Goal: Information Seeking & Learning: Check status

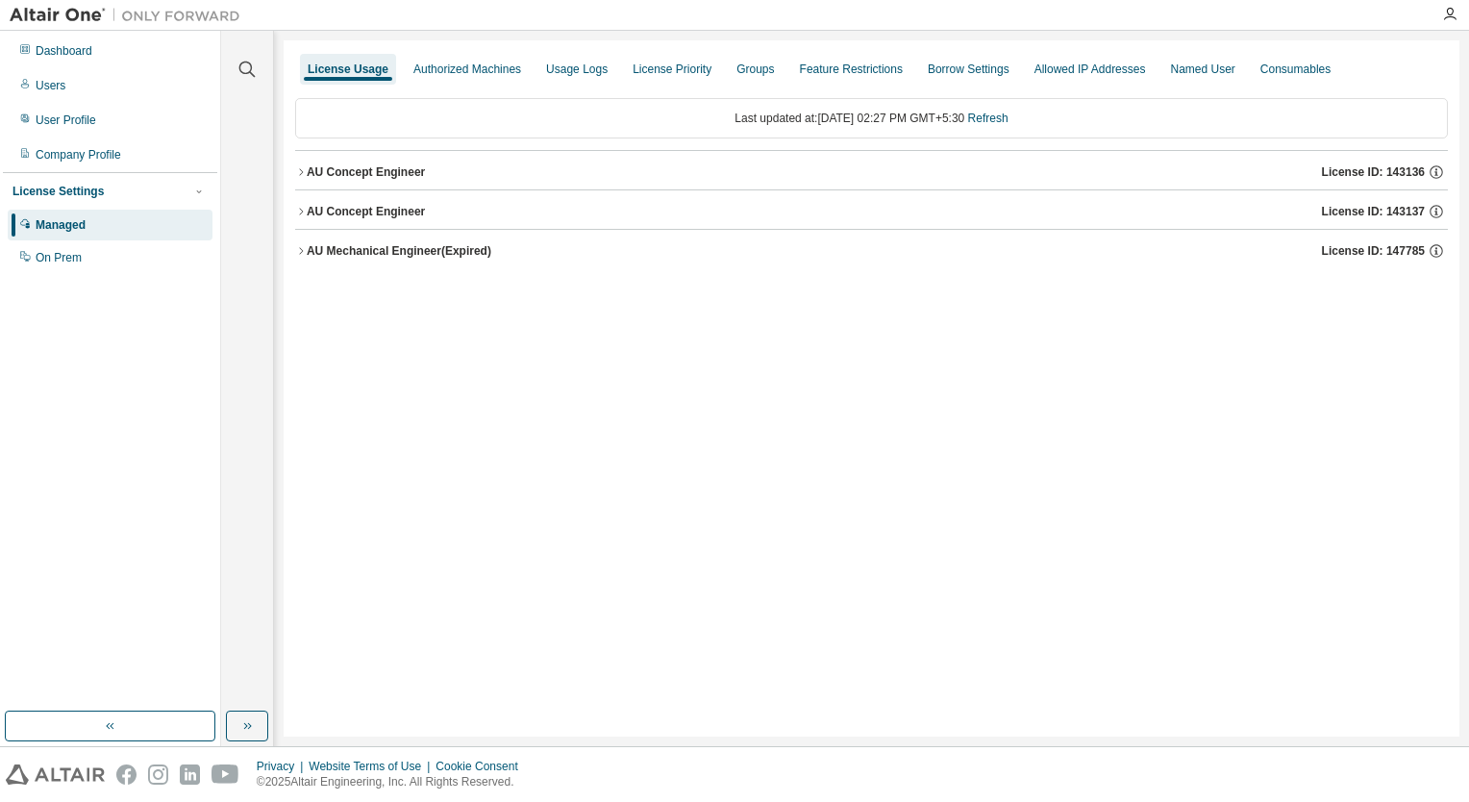
click at [301, 171] on icon "button" at bounding box center [301, 172] width 12 height 12
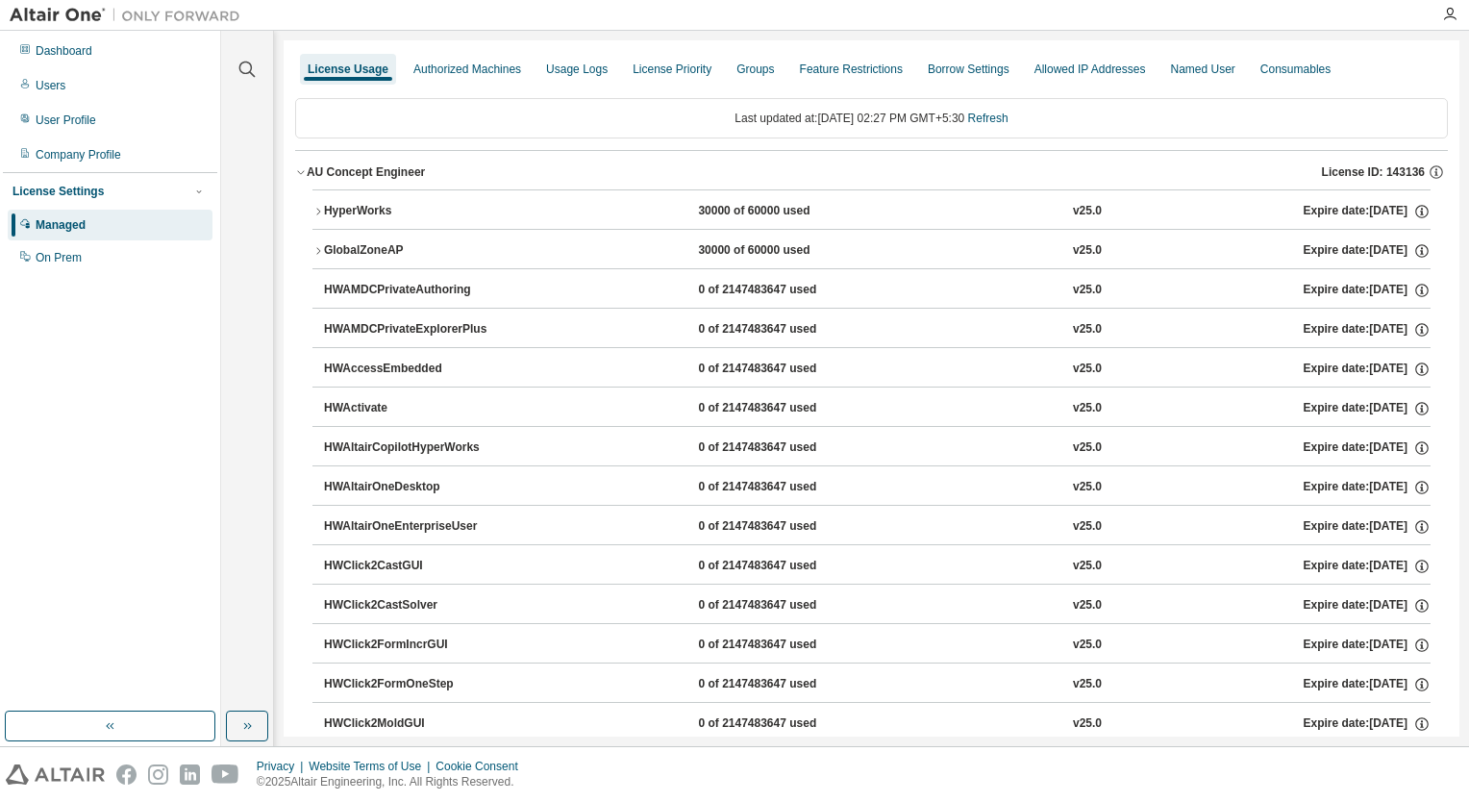
click at [301, 171] on icon "button" at bounding box center [301, 172] width 12 height 12
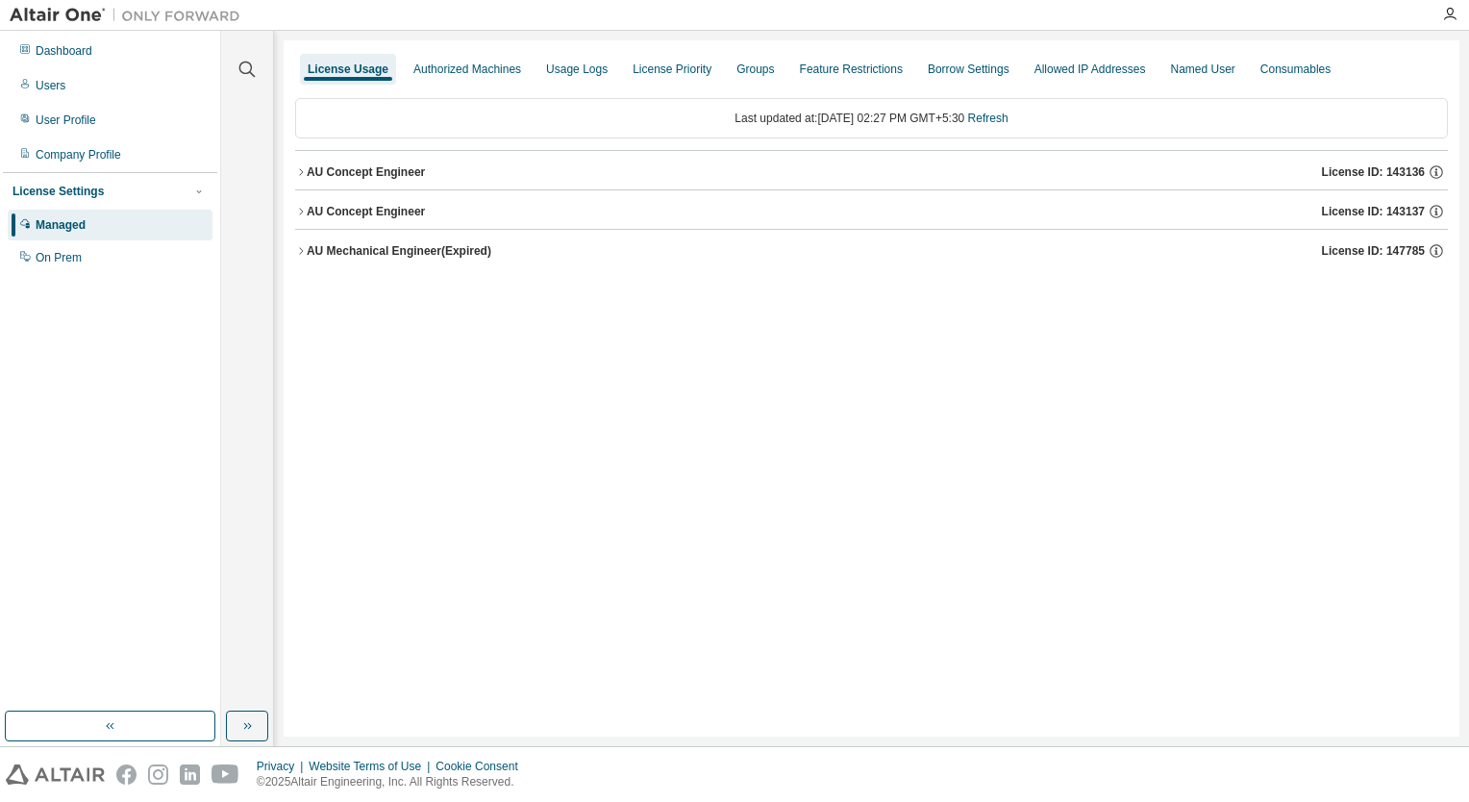
click at [298, 172] on icon "button" at bounding box center [301, 172] width 12 height 12
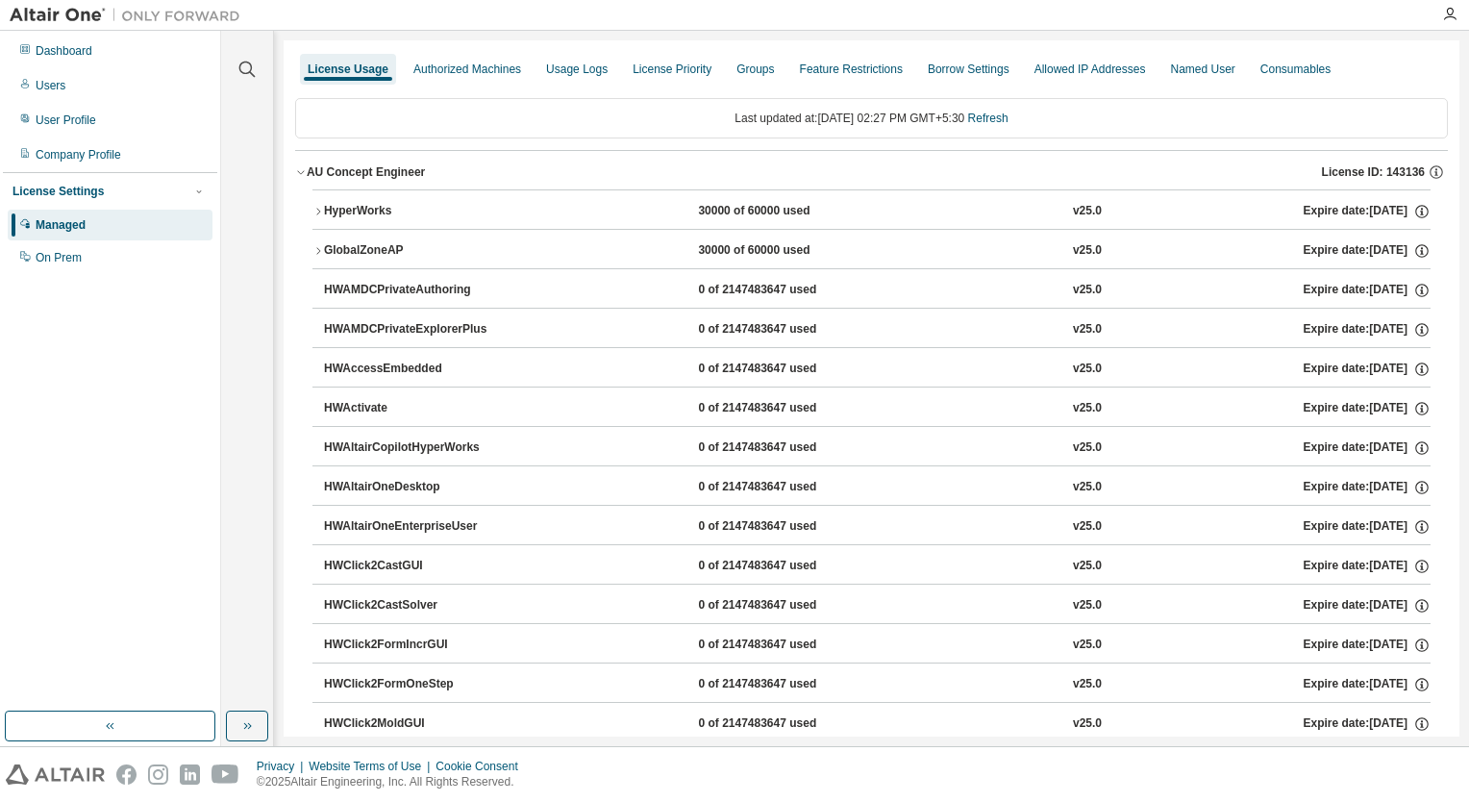
click at [298, 172] on icon "button" at bounding box center [301, 172] width 12 height 12
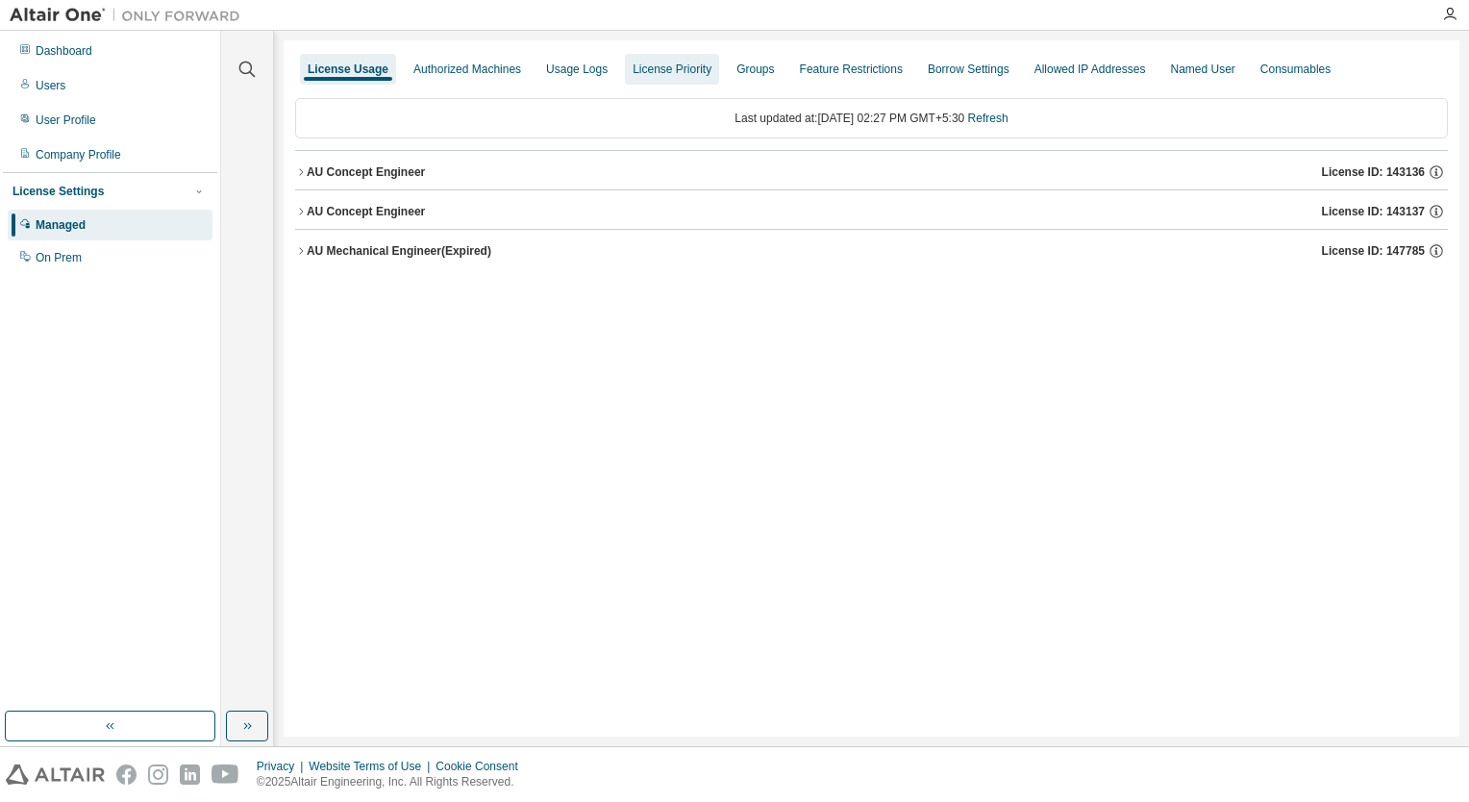
click at [652, 78] on div "License Priority" at bounding box center [672, 69] width 94 height 31
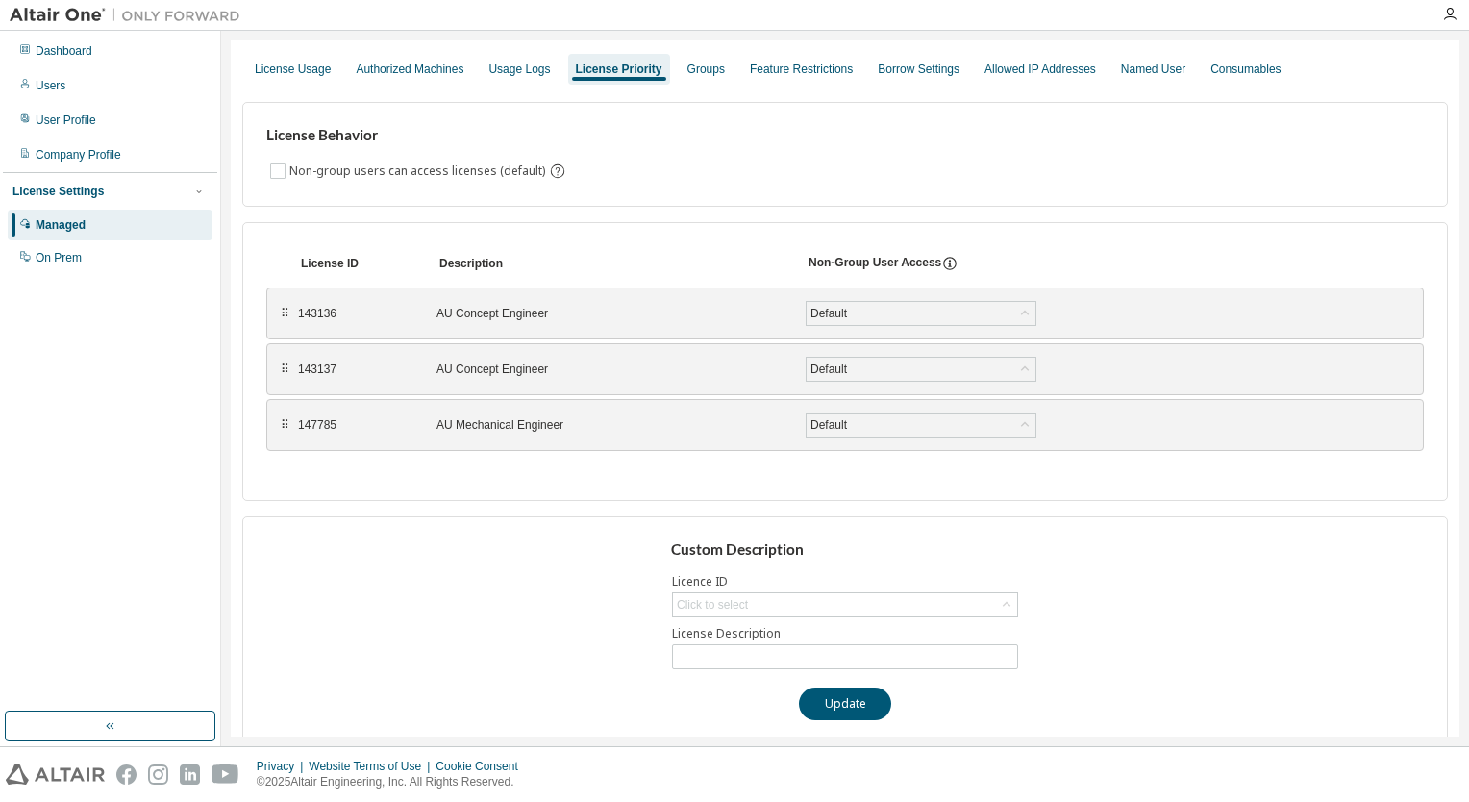
click at [279, 311] on div "⠿" at bounding box center [285, 313] width 12 height 15
click at [688, 71] on div "Groups" at bounding box center [705, 69] width 37 height 15
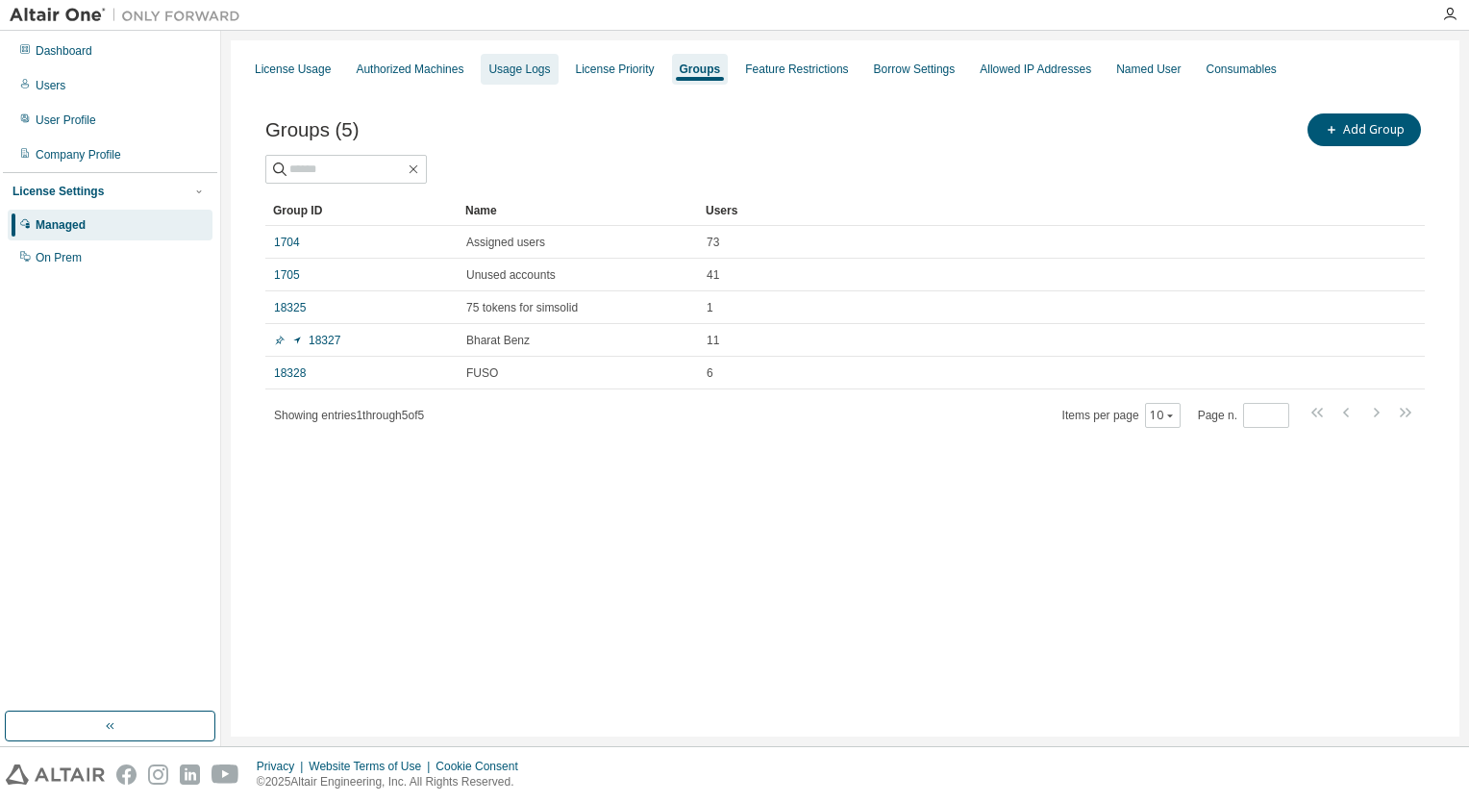
click at [532, 71] on div "Usage Logs" at bounding box center [519, 69] width 62 height 15
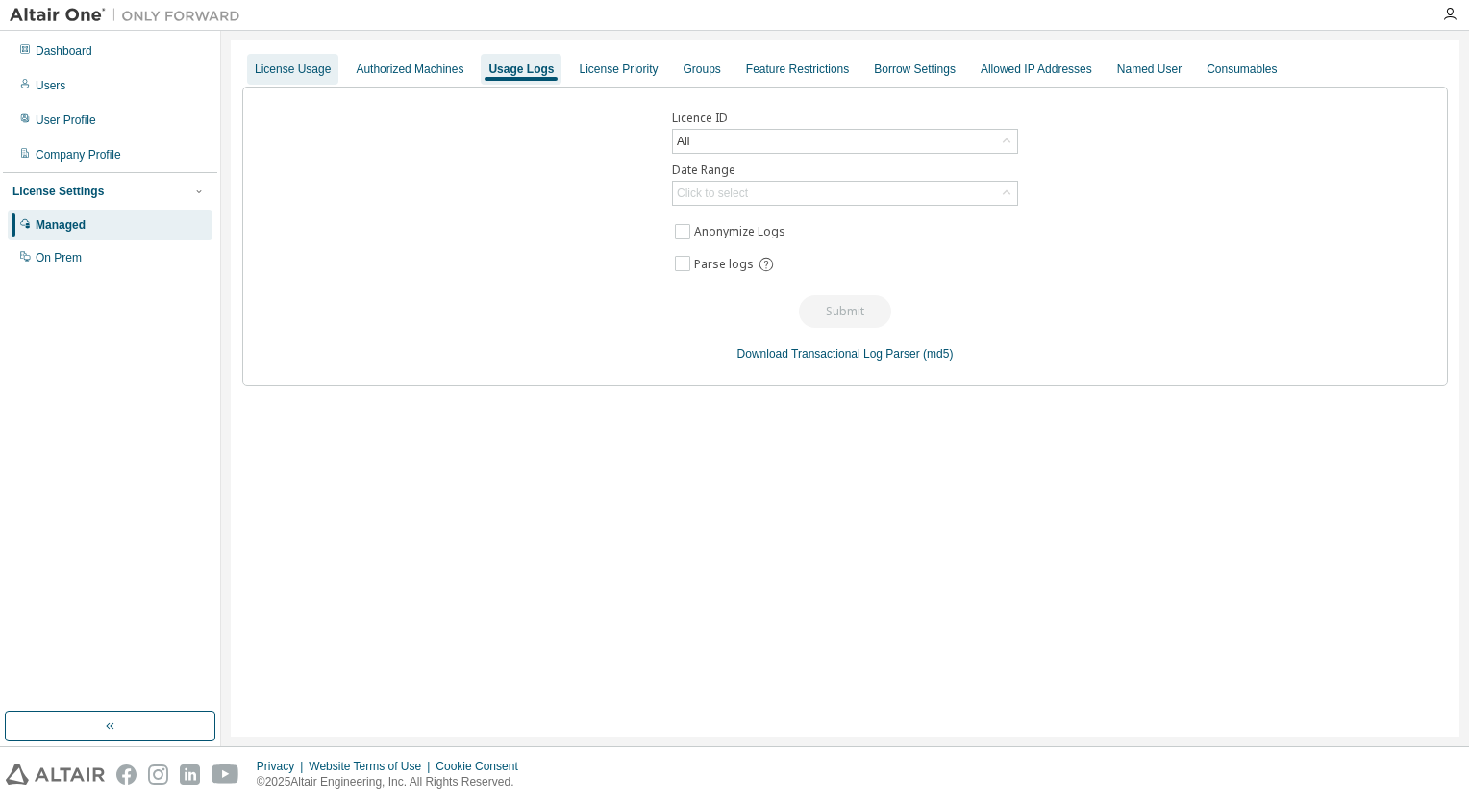
click at [250, 65] on div "License Usage" at bounding box center [292, 69] width 91 height 31
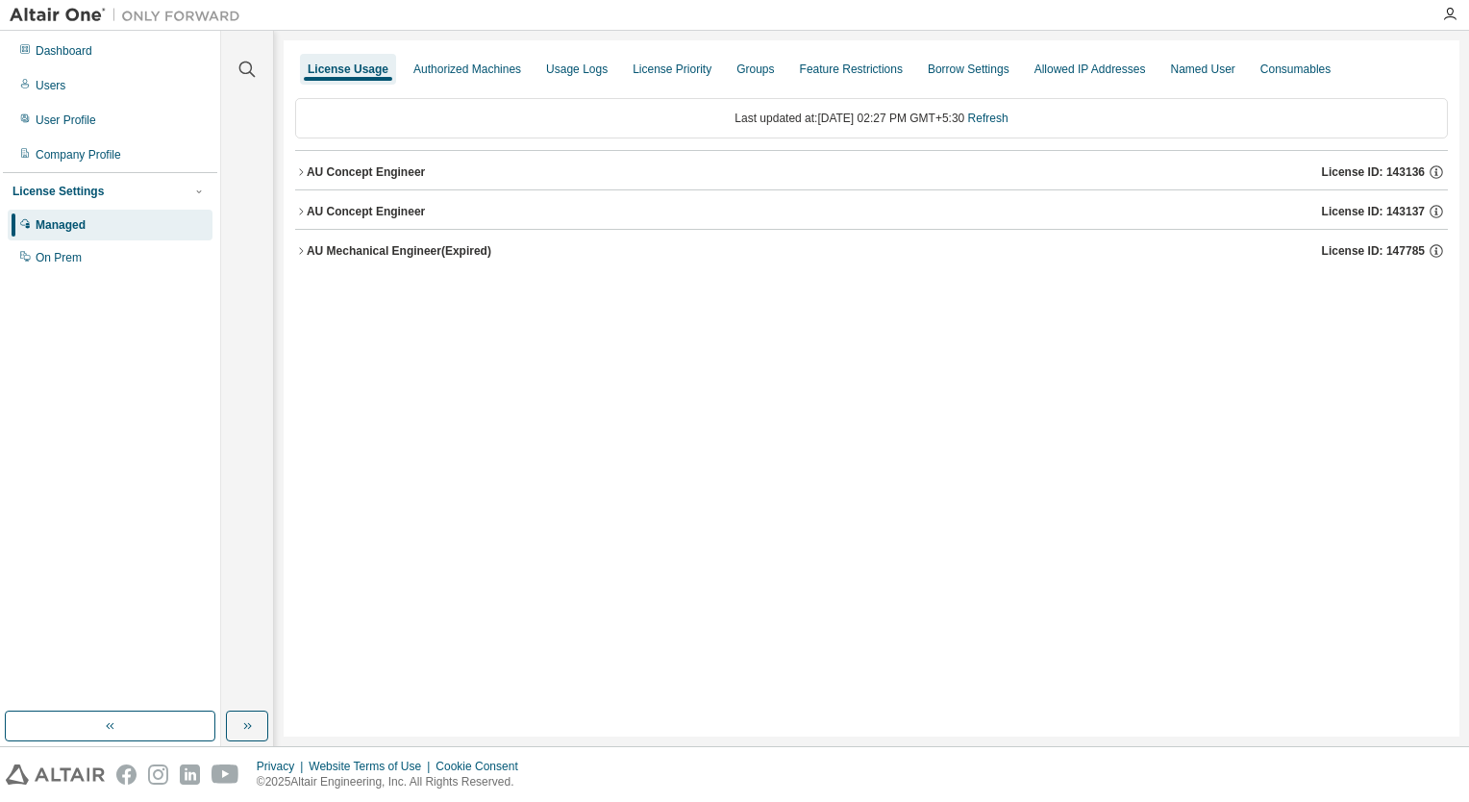
click at [296, 170] on icon "button" at bounding box center [301, 172] width 12 height 12
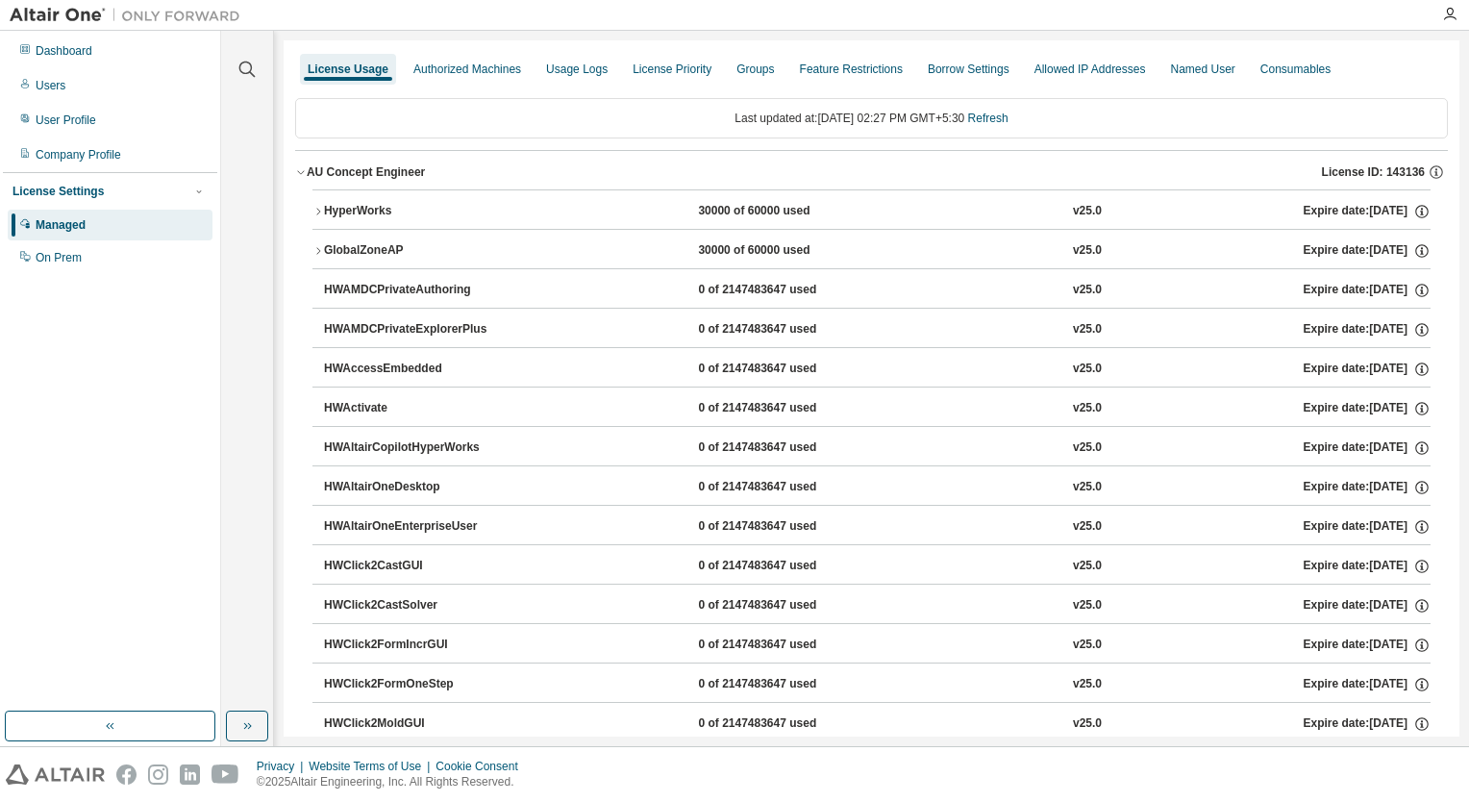
click at [317, 212] on icon "button" at bounding box center [318, 212] width 12 height 12
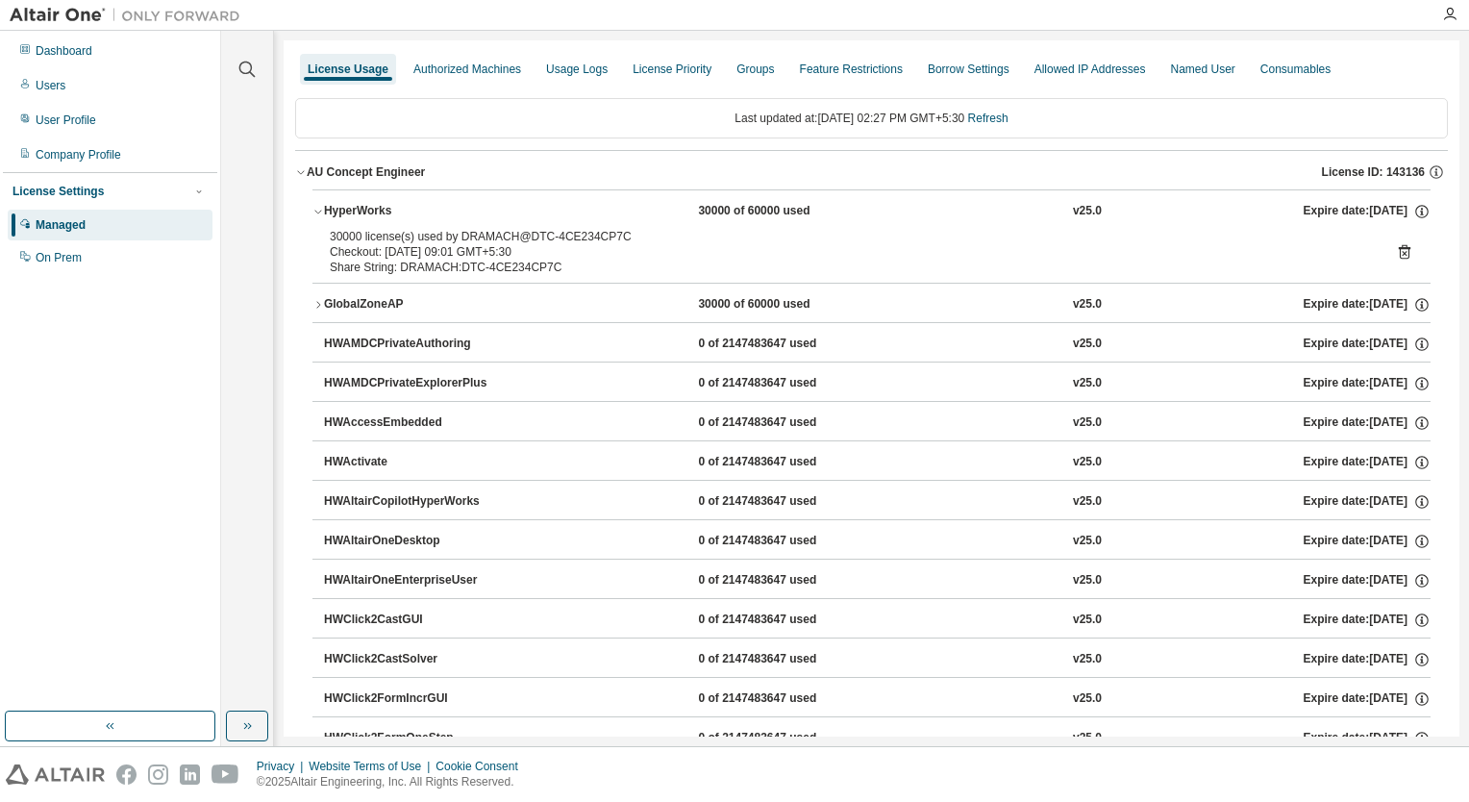
click at [486, 234] on div "30000 license(s) used by DRAMACH@DTC-4CE234CP7C" at bounding box center [848, 236] width 1037 height 15
copy div "DRAMACH"
click at [304, 171] on icon "button" at bounding box center [301, 172] width 12 height 12
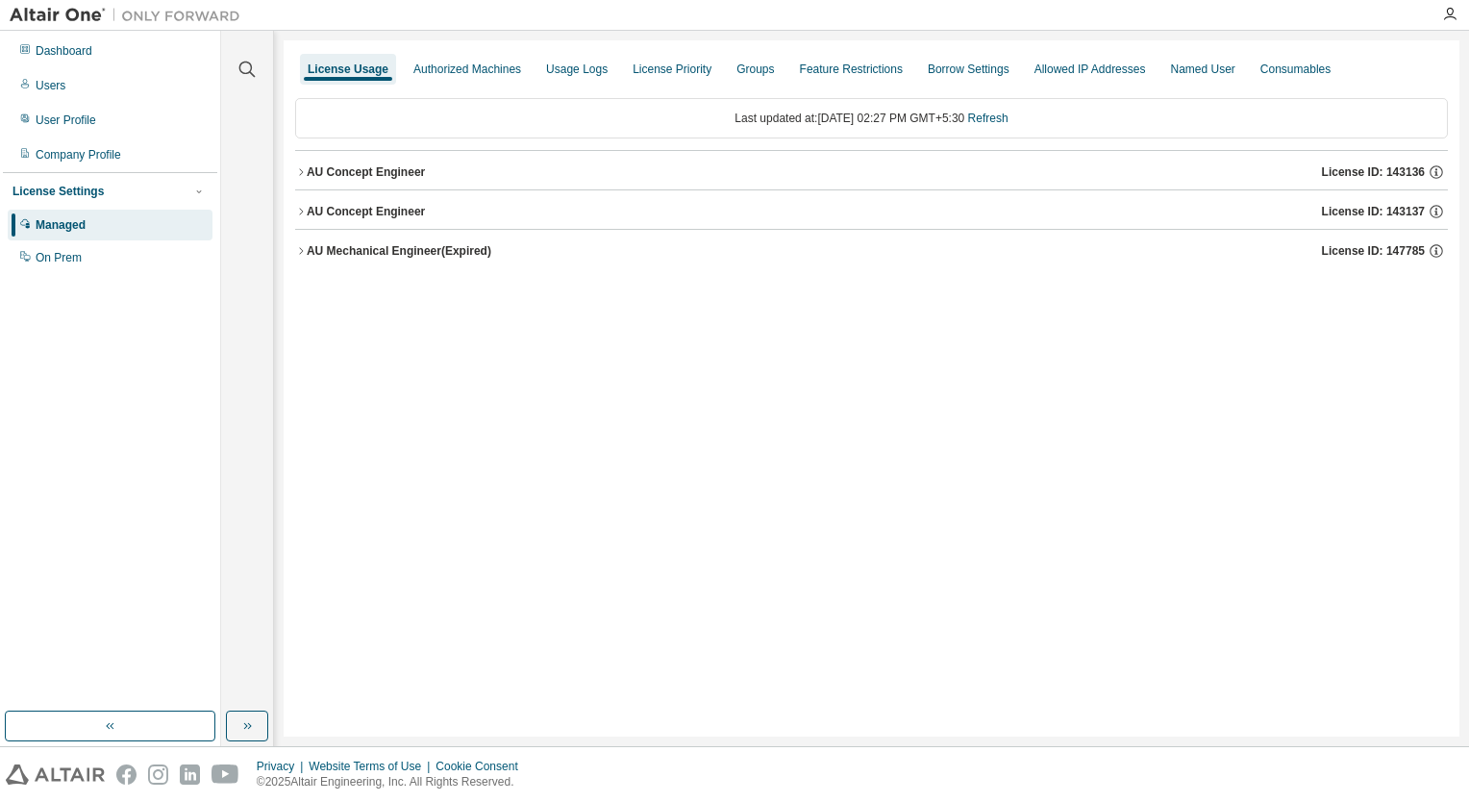
click at [303, 214] on icon "button" at bounding box center [301, 212] width 12 height 12
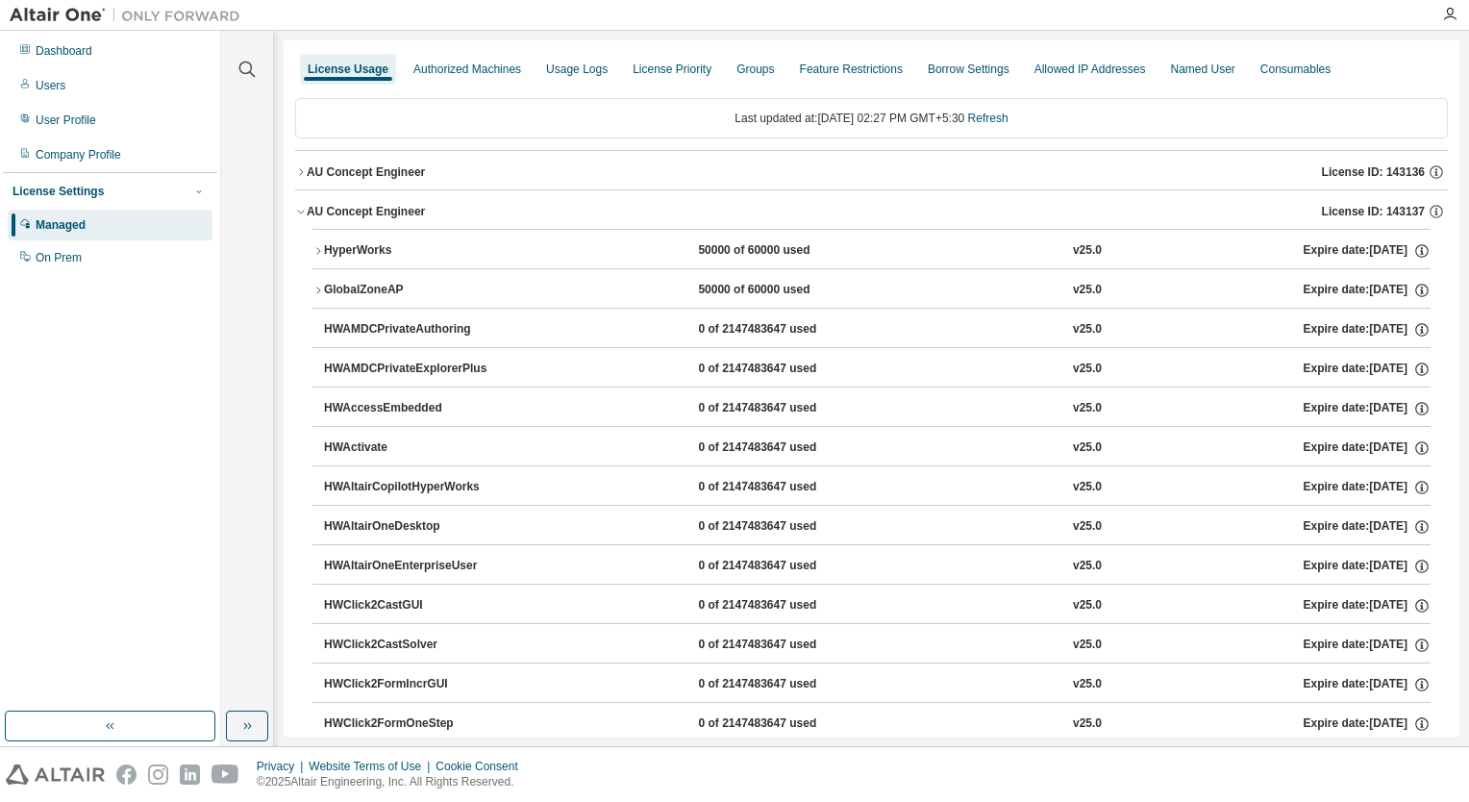
click at [295, 168] on icon "button" at bounding box center [301, 172] width 12 height 12
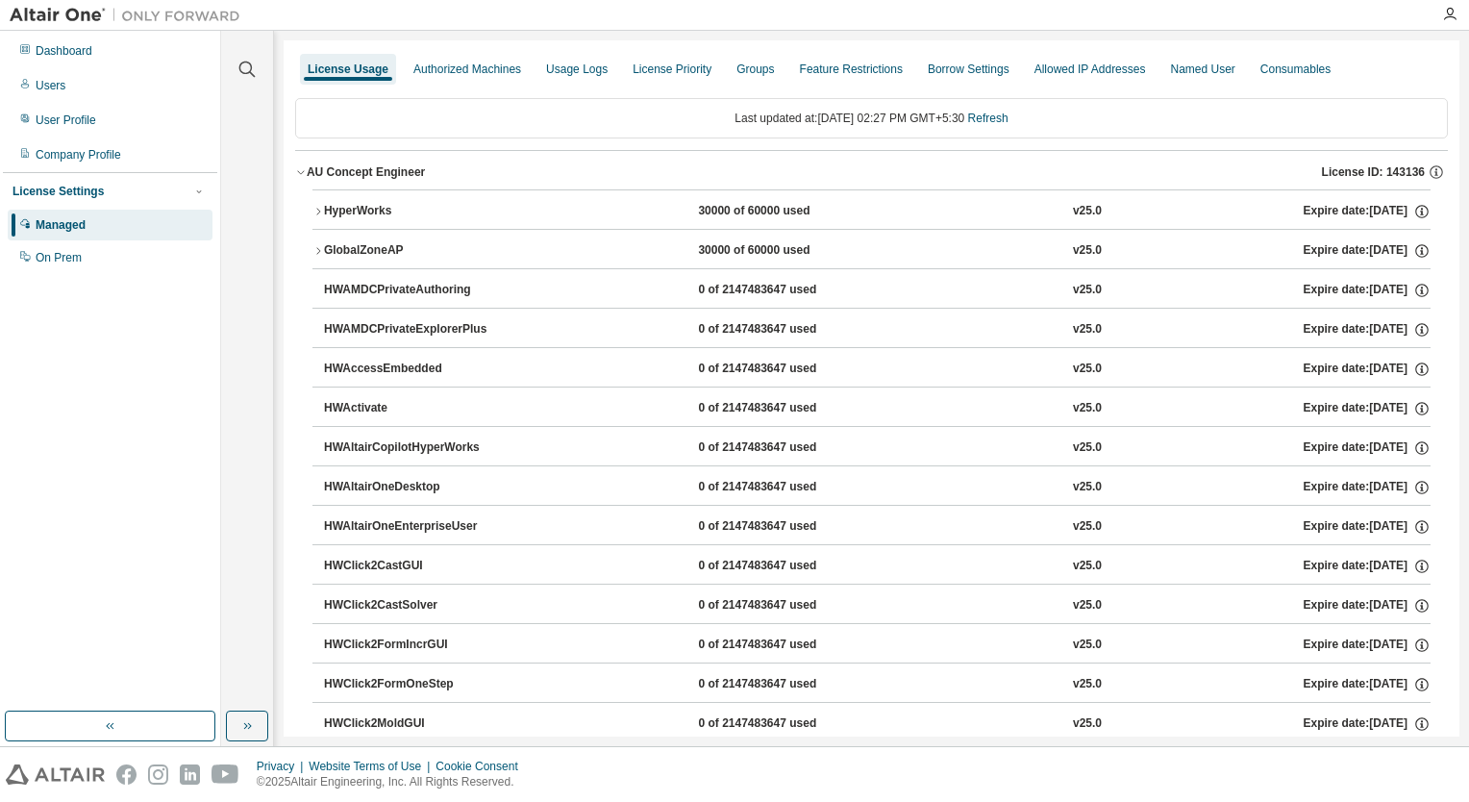
click at [295, 168] on icon "button" at bounding box center [301, 172] width 12 height 12
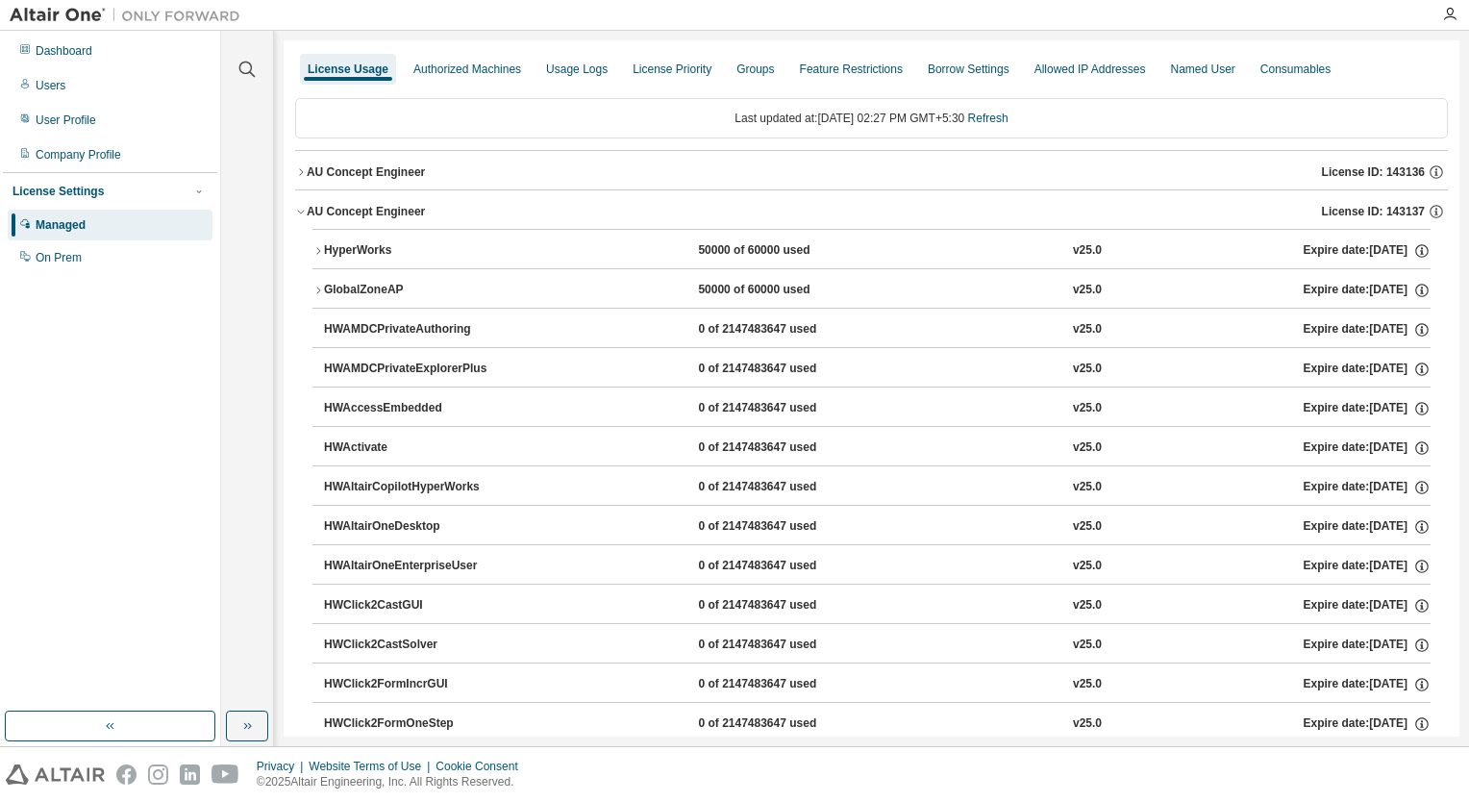
click at [315, 245] on icon "button" at bounding box center [318, 251] width 12 height 12
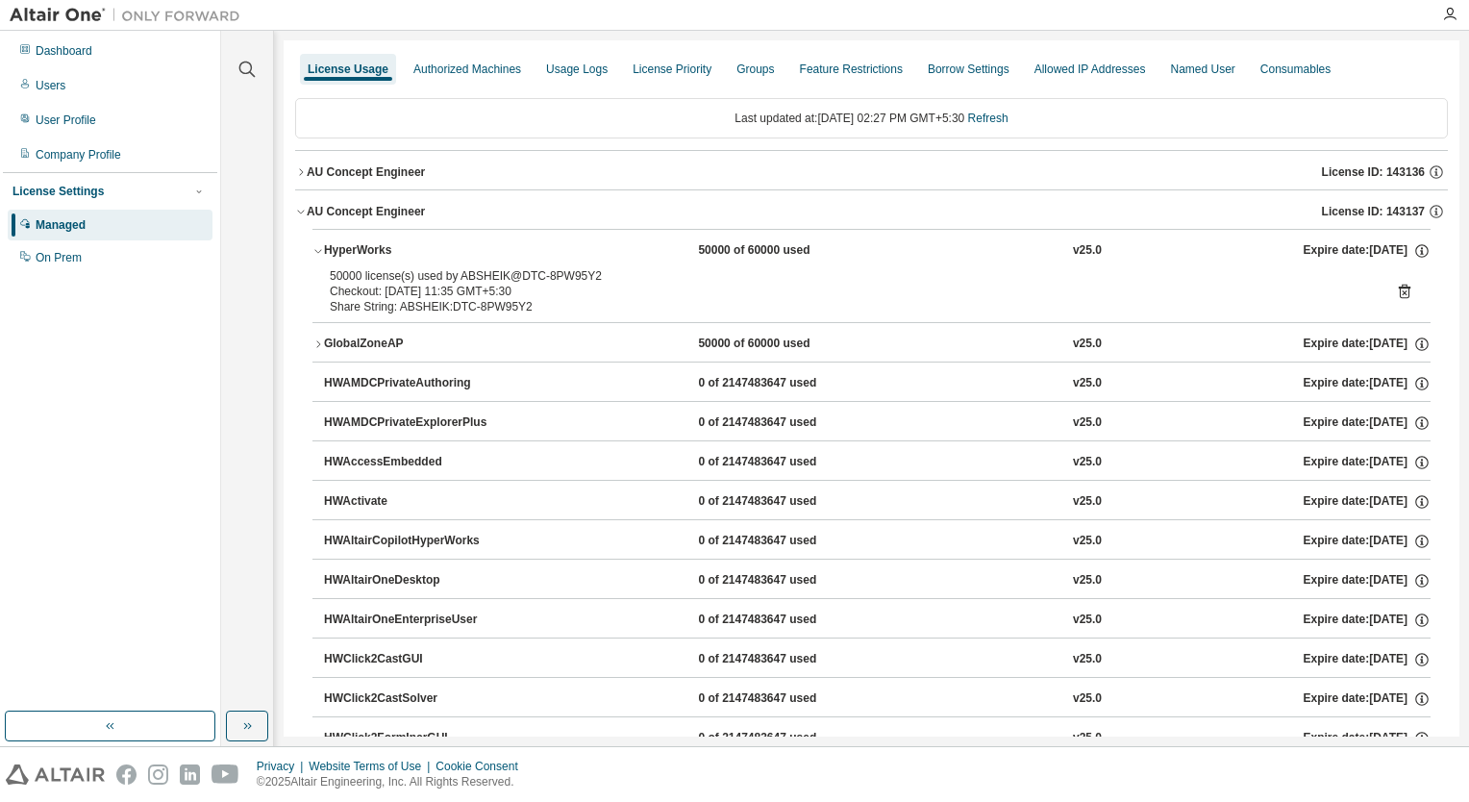
click at [473, 275] on div "50000 license(s) used by ABSHEIK@DTC-8PW95Y2" at bounding box center [848, 275] width 1037 height 15
copy div "ABSHEIK"
click at [304, 213] on icon "button" at bounding box center [301, 212] width 12 height 12
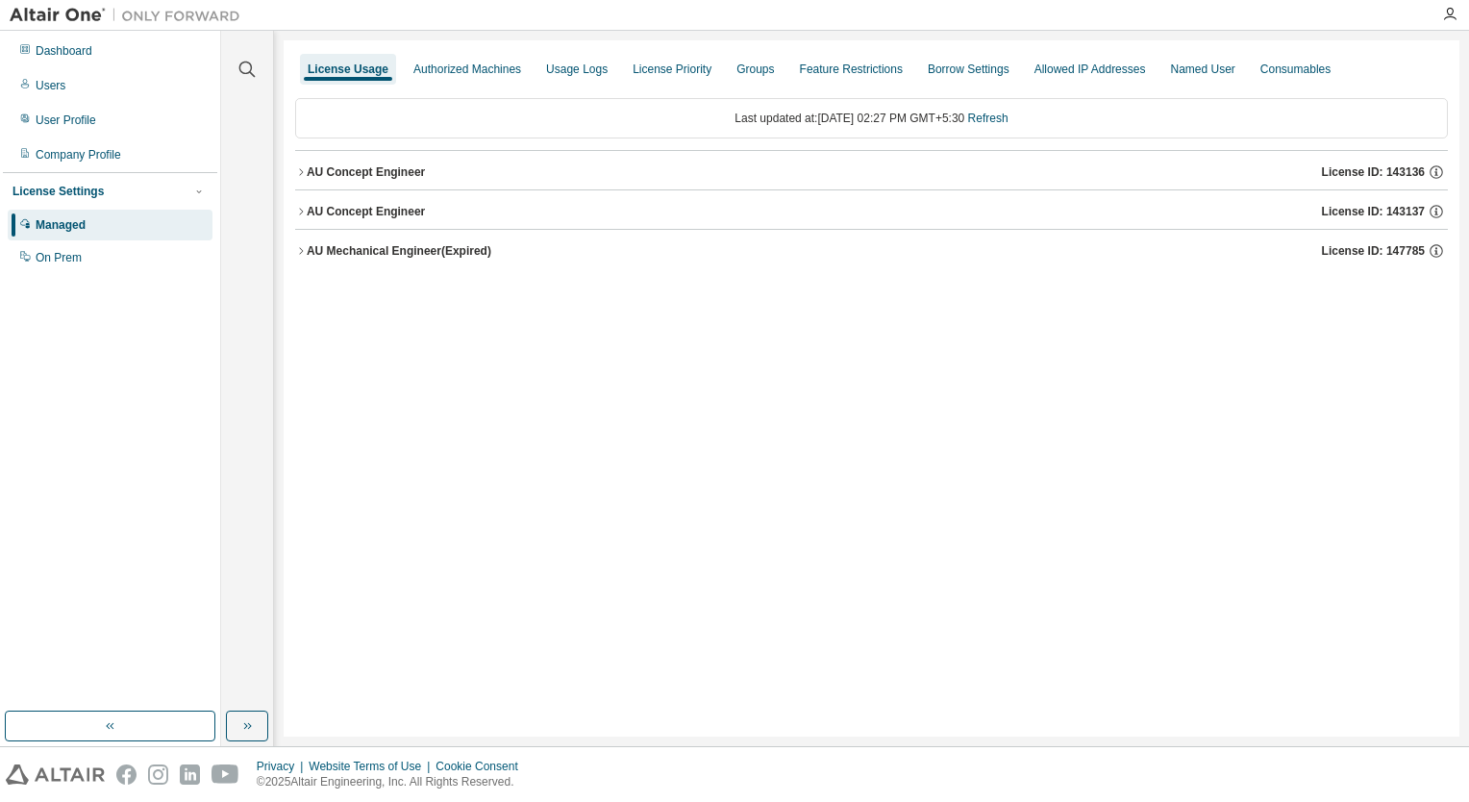
click at [301, 251] on icon "button" at bounding box center [301, 250] width 4 height 7
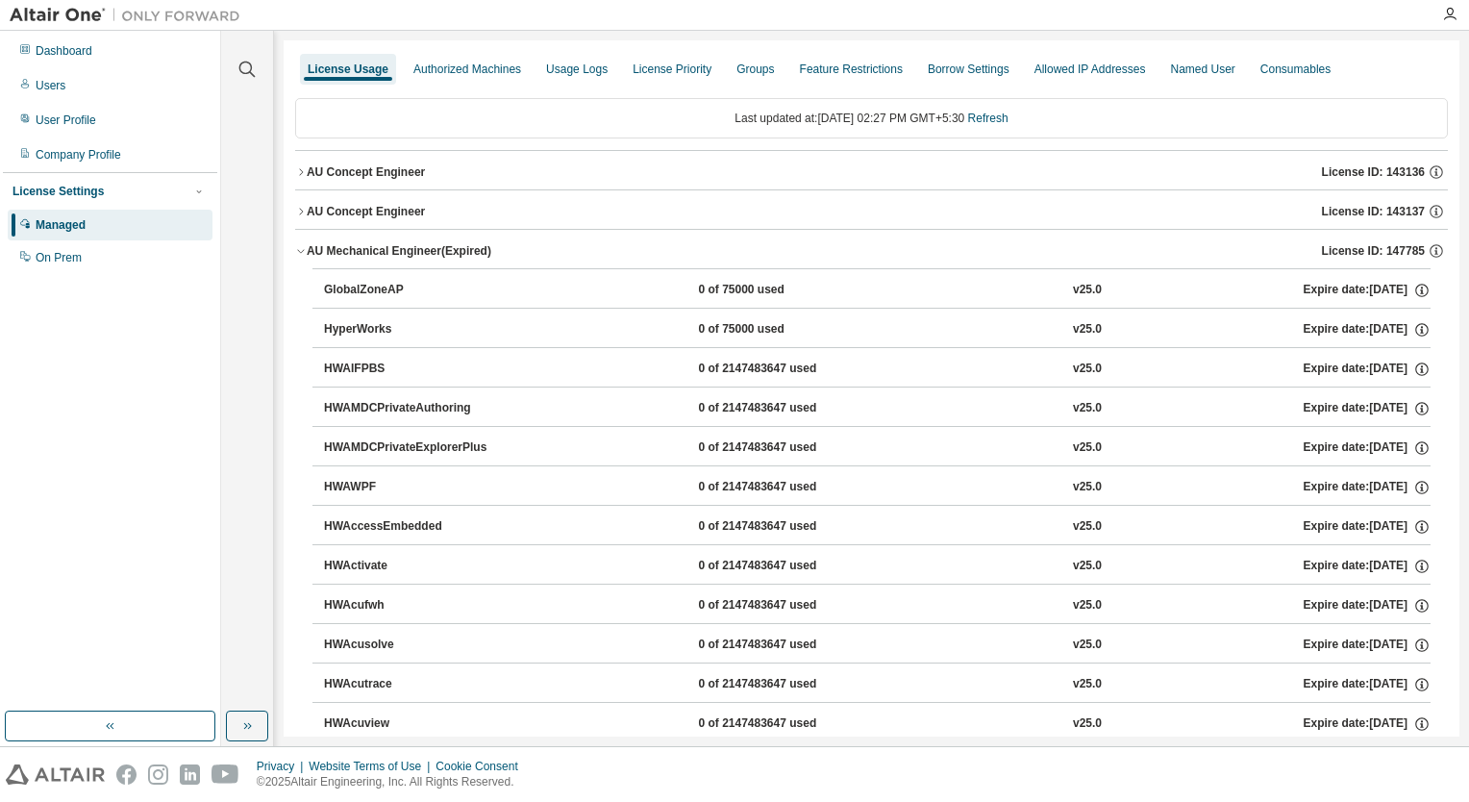
click at [301, 251] on icon "button" at bounding box center [301, 251] width 12 height 12
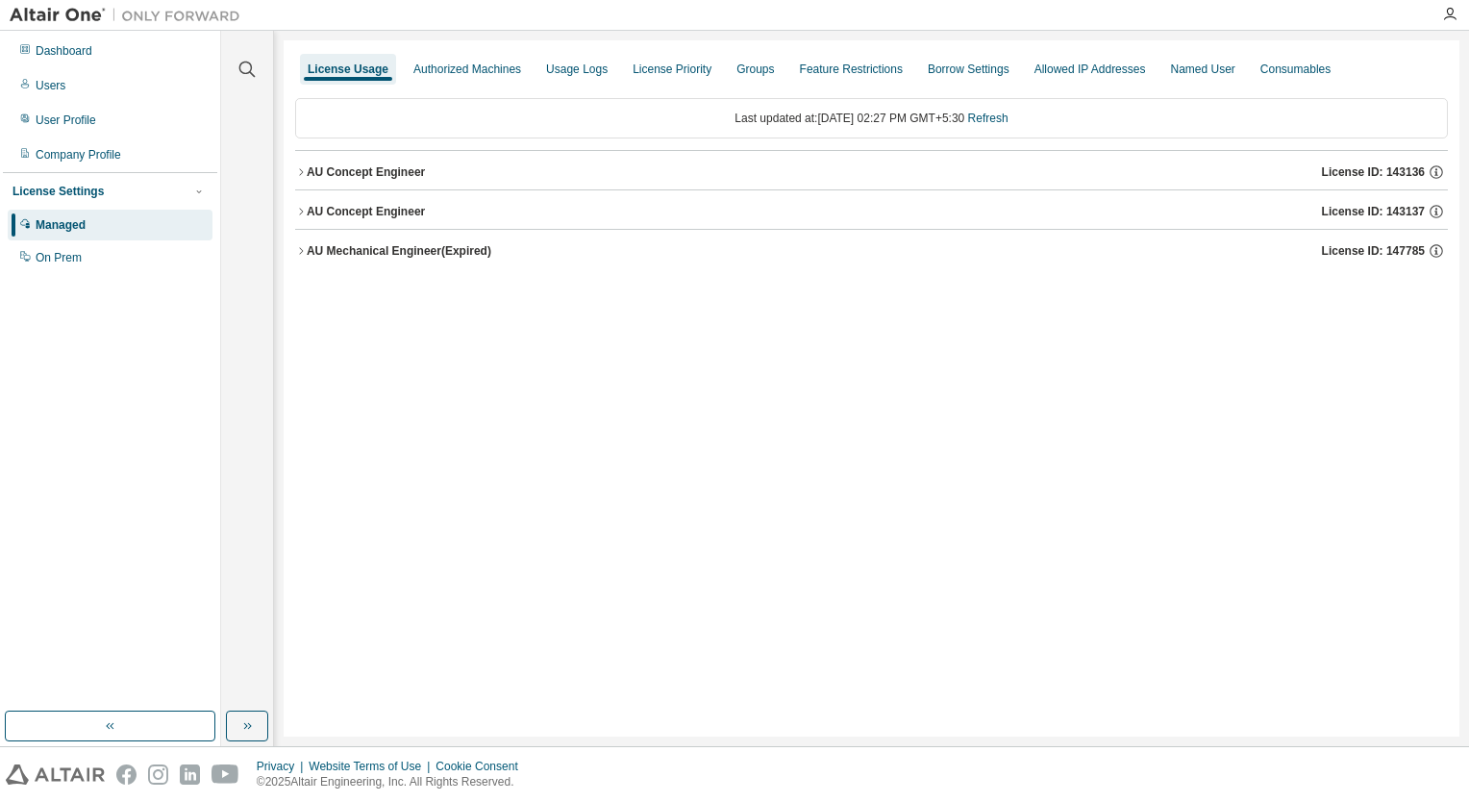
click at [298, 210] on icon "button" at bounding box center [301, 212] width 12 height 12
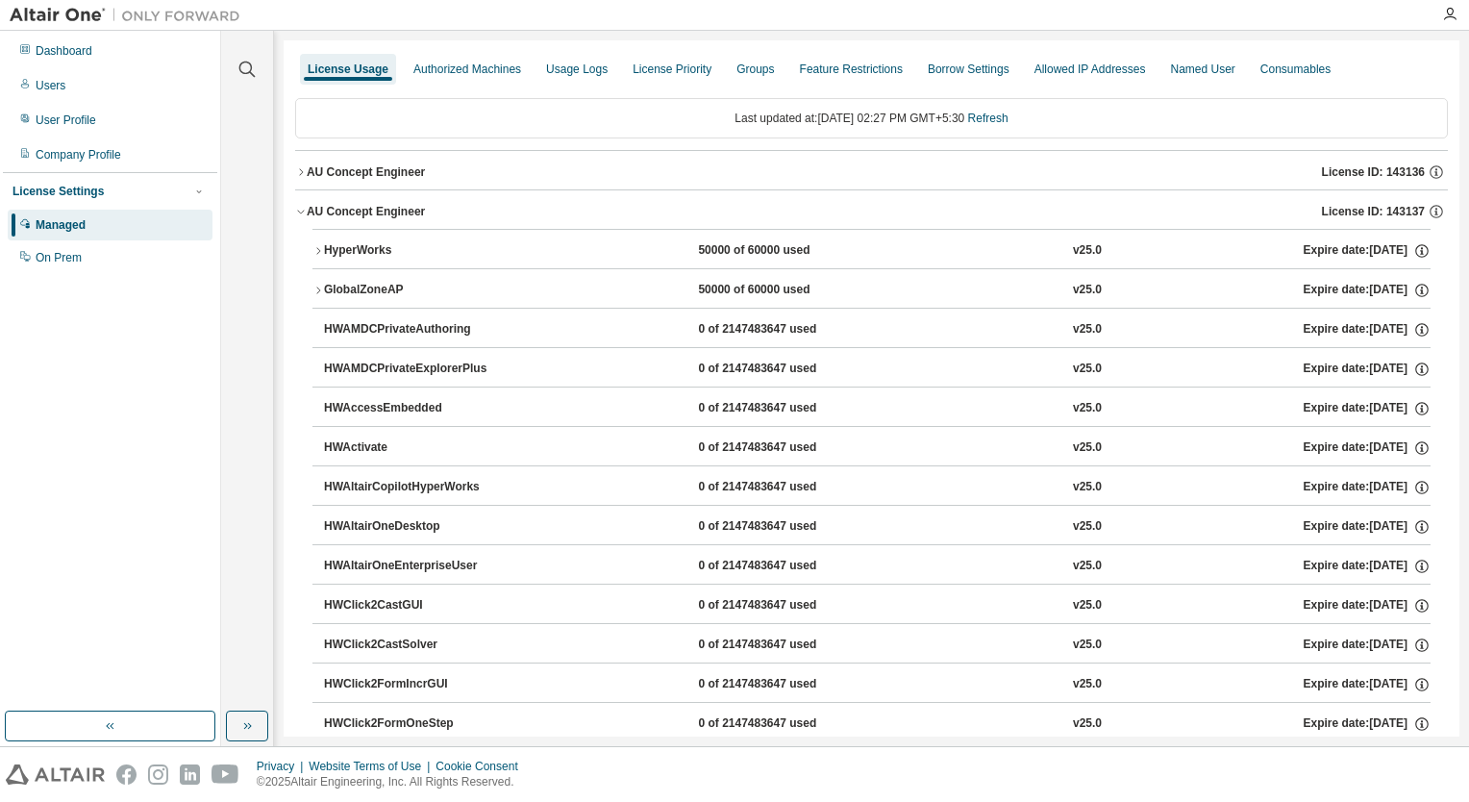
click at [301, 171] on icon "button" at bounding box center [301, 172] width 12 height 12
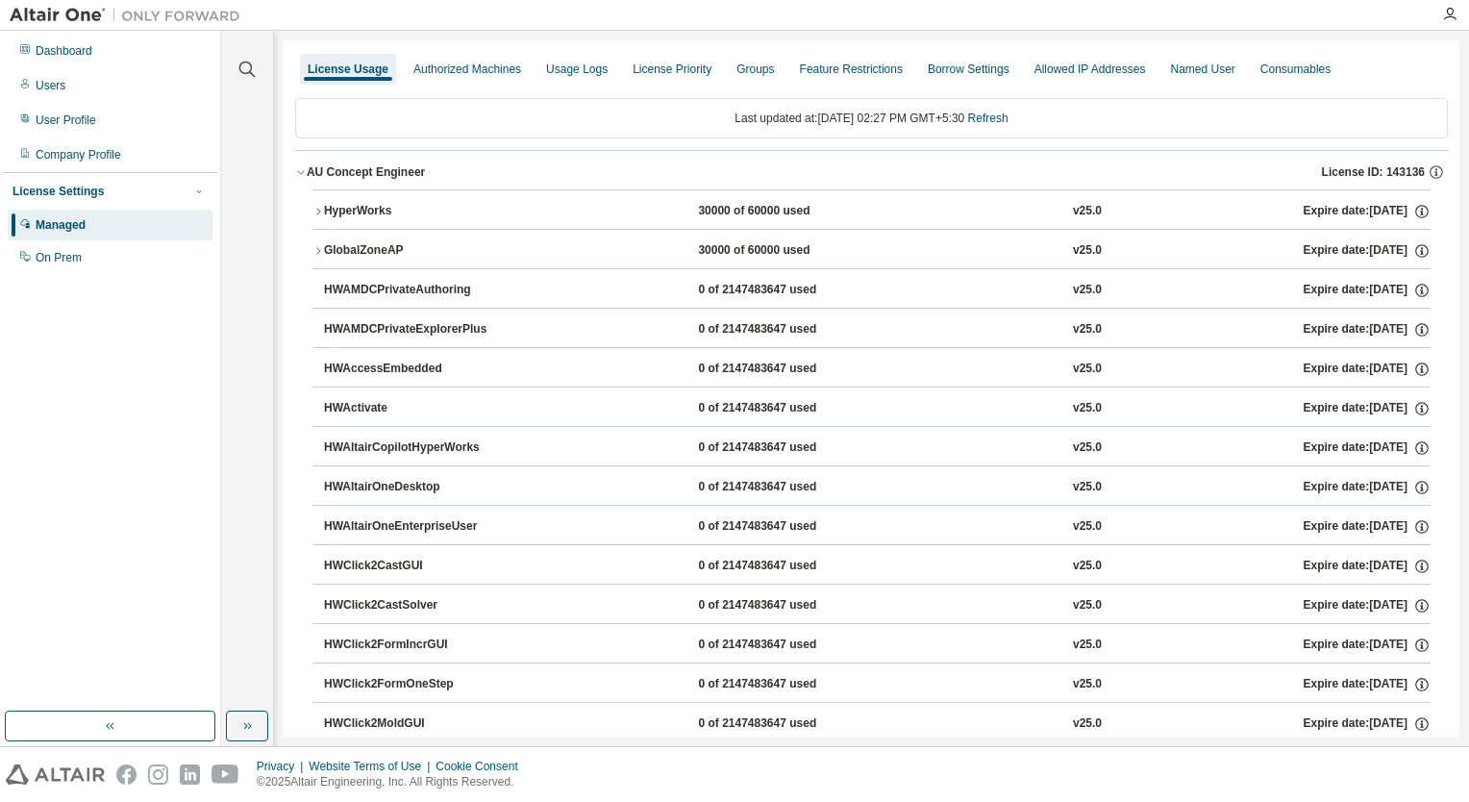
click at [301, 171] on icon "button" at bounding box center [301, 172] width 12 height 12
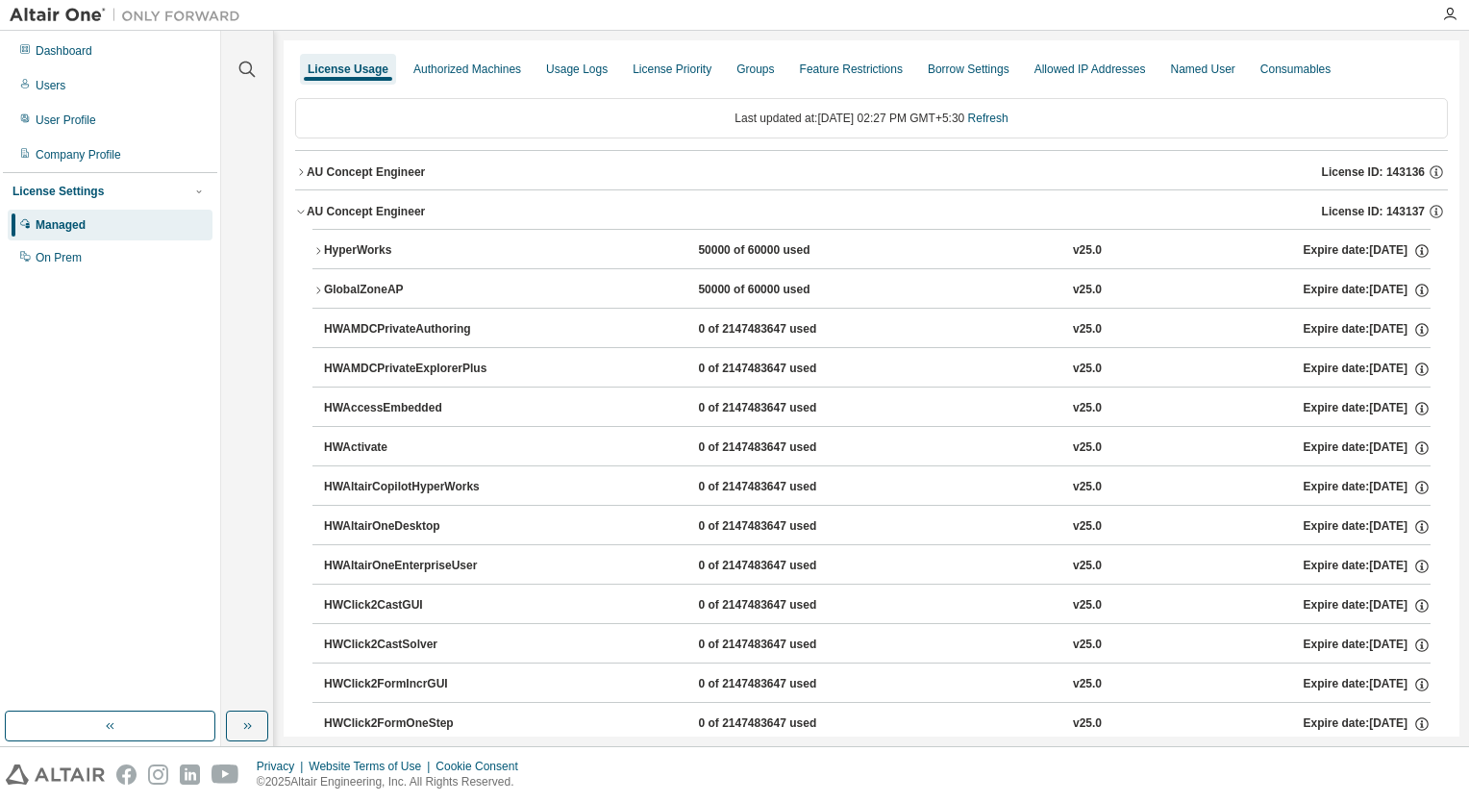
click at [297, 212] on icon "button" at bounding box center [301, 212] width 12 height 12
